Goal: Transaction & Acquisition: Purchase product/service

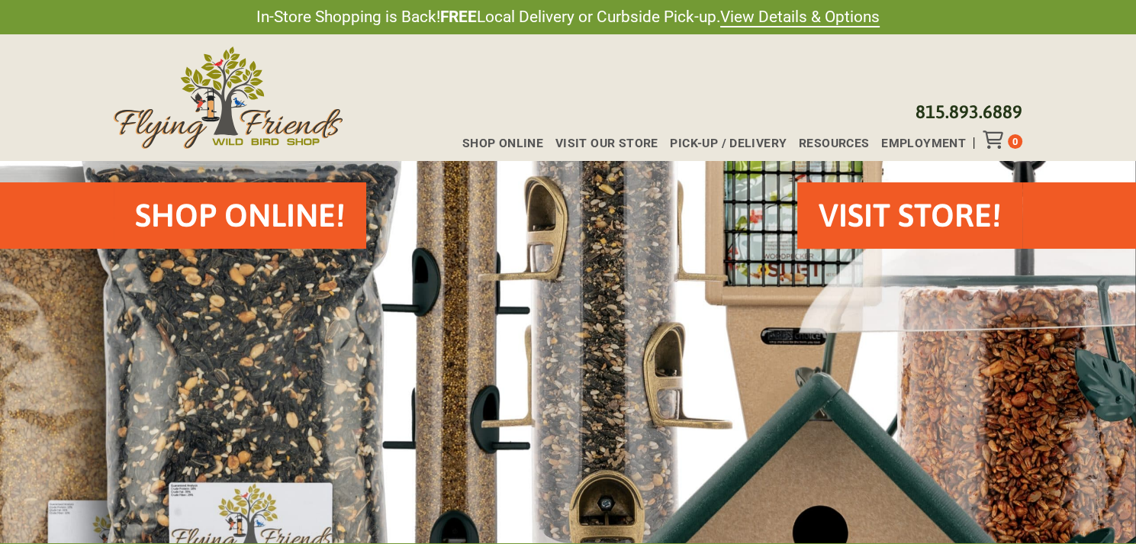
click at [255, 210] on h2 "Shop Online!" at bounding box center [240, 215] width 210 height 45
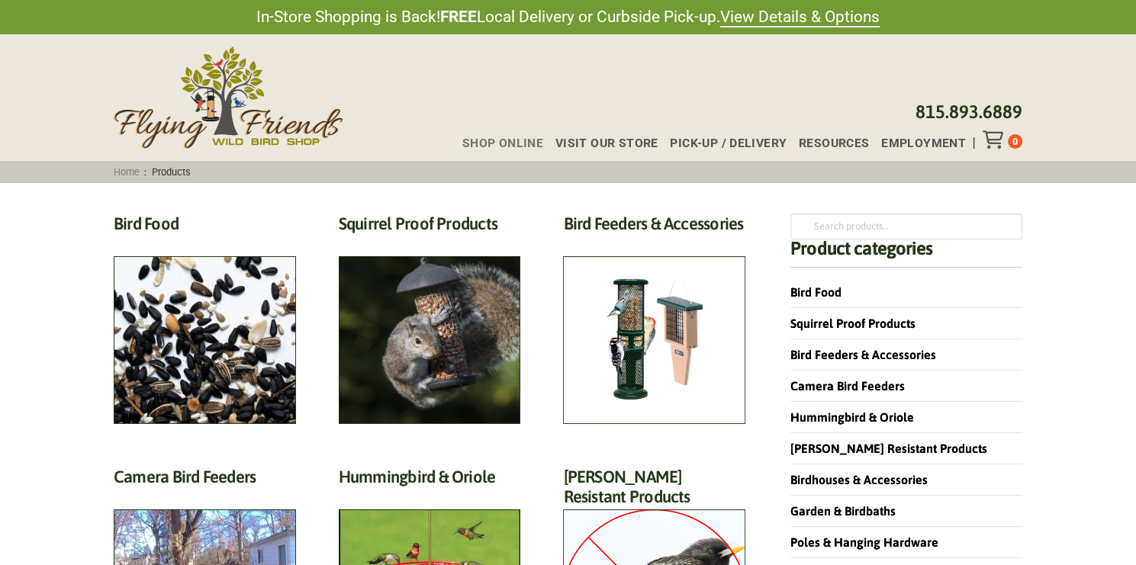
click at [171, 224] on h2 "Bird Food (70)" at bounding box center [205, 228] width 182 height 28
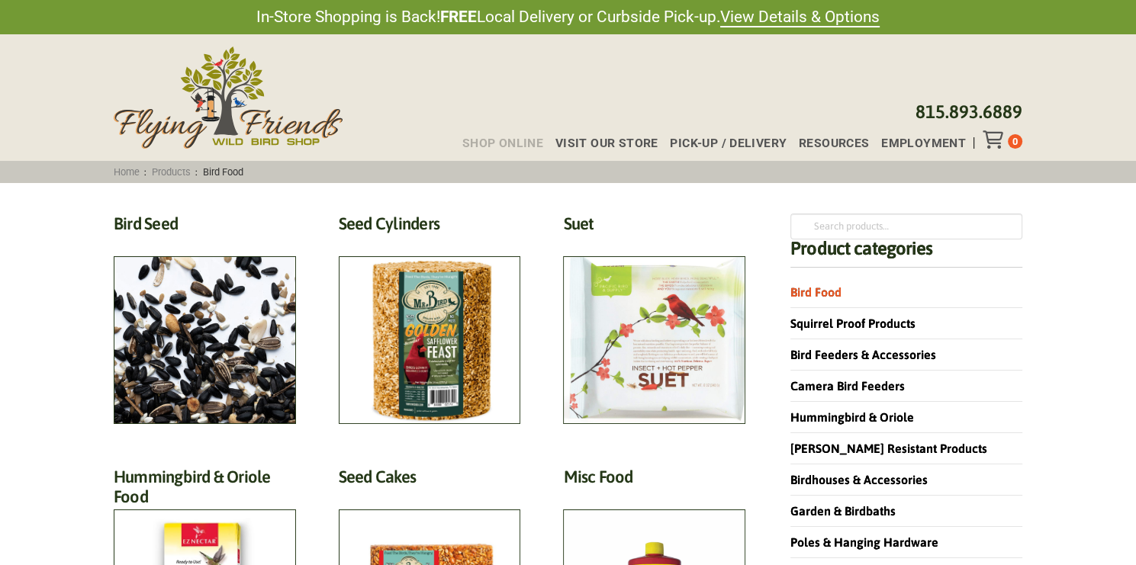
click at [500, 140] on span "Shop Online" at bounding box center [502, 143] width 81 height 12
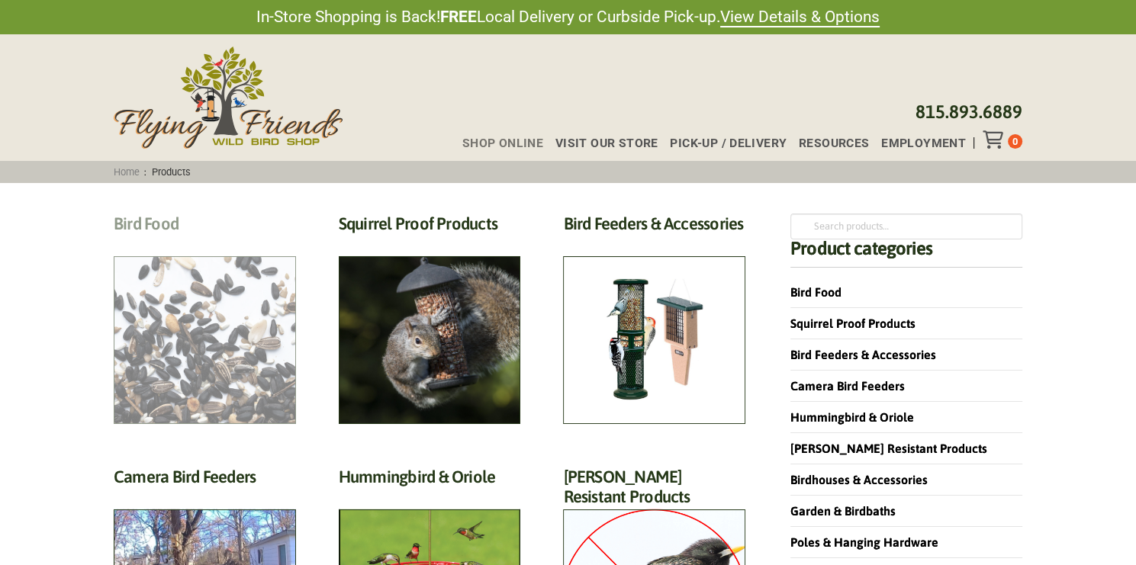
click at [252, 242] on h2 "Bird Food (70)" at bounding box center [205, 228] width 182 height 28
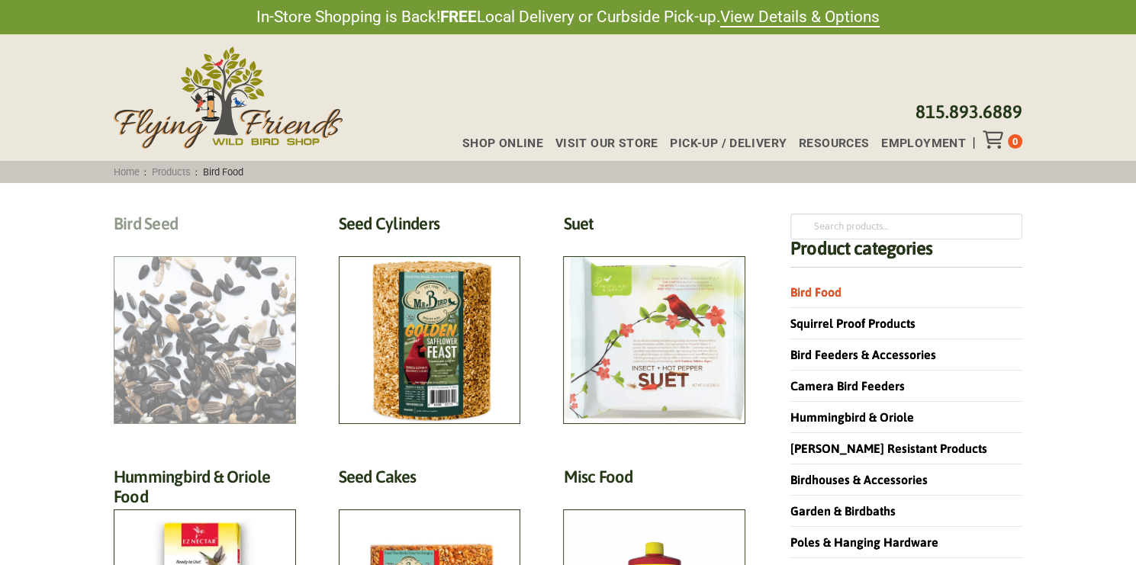
click at [218, 242] on h2 "Bird Seed (30)" at bounding box center [205, 228] width 182 height 28
